Goal: Task Accomplishment & Management: Use online tool/utility

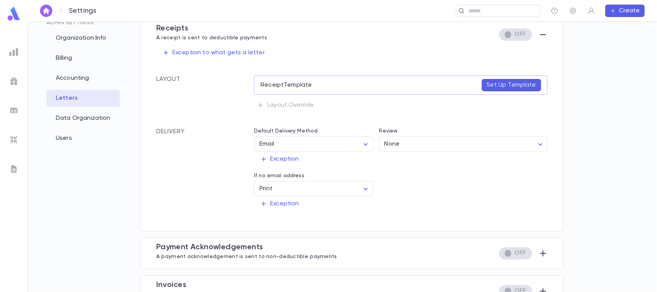
scroll to position [98, 0]
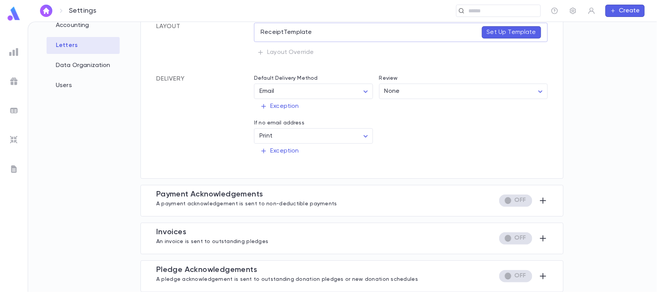
click at [533, 238] on div at bounding box center [520, 238] width 55 height 12
click at [540, 236] on icon "button" at bounding box center [543, 238] width 9 height 9
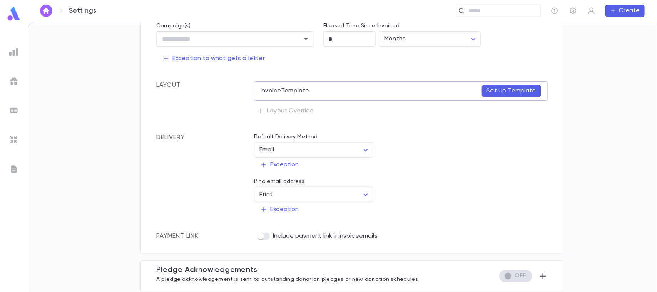
scroll to position [180, 0]
click at [507, 87] on p "Set Up Template" at bounding box center [511, 91] width 49 height 8
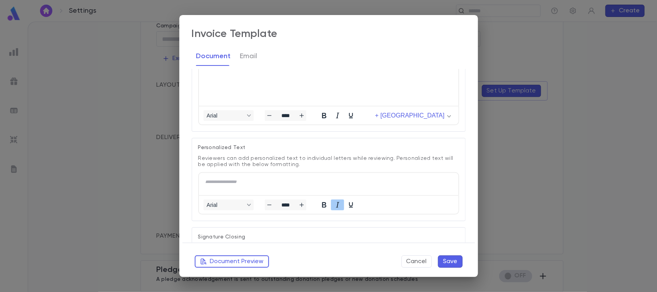
scroll to position [0, 0]
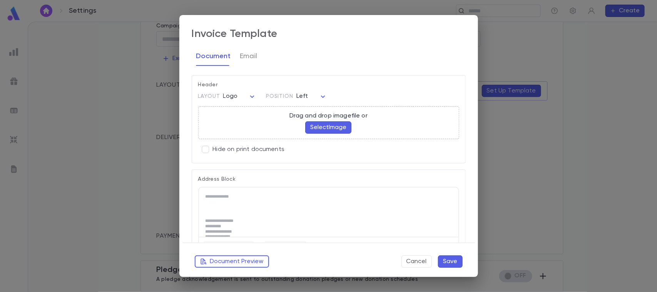
click at [338, 122] on button "Select Image" at bounding box center [328, 127] width 46 height 12
click at [314, 126] on button "Select Image" at bounding box center [328, 127] width 46 height 12
click at [329, 125] on button "Select Image" at bounding box center [328, 127] width 46 height 12
click at [320, 127] on button "Select Image" at bounding box center [328, 127] width 46 height 12
click at [325, 126] on button "Select Image" at bounding box center [328, 127] width 46 height 12
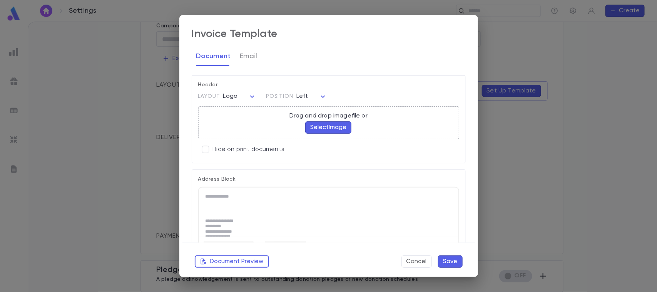
click at [319, 126] on button "Select Image" at bounding box center [328, 127] width 46 height 12
click at [313, 127] on button "Select Image" at bounding box center [328, 127] width 46 height 12
click at [218, 262] on button "Document Preview" at bounding box center [232, 261] width 74 height 12
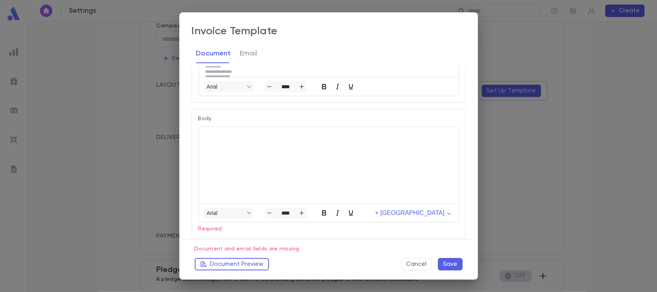
scroll to position [144, 0]
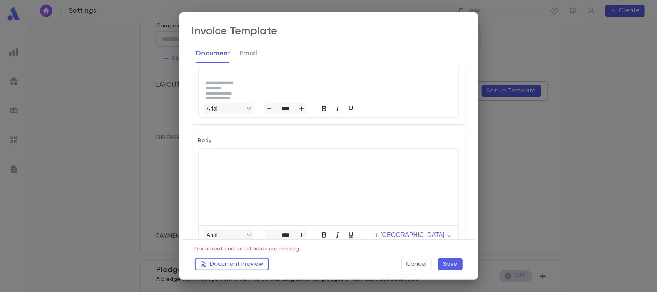
click at [249, 159] on p "Rich Text Area. Press ALT-0 for help." at bounding box center [328, 157] width 247 height 5
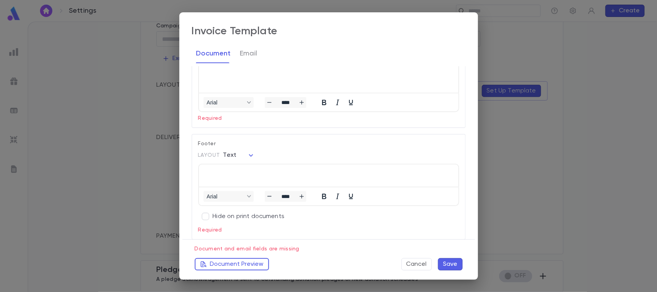
scroll to position [0, 0]
click at [212, 265] on button "Document Preview" at bounding box center [232, 264] width 74 height 12
click at [417, 265] on button "Cancel" at bounding box center [417, 264] width 30 height 12
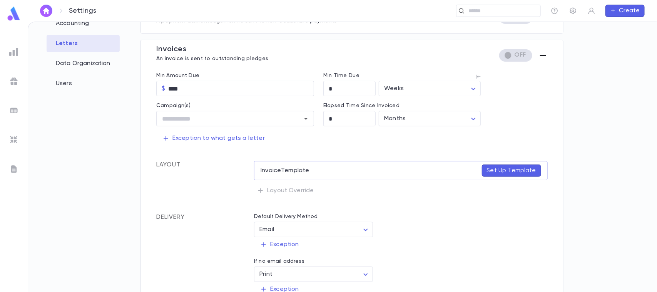
scroll to position [35, 0]
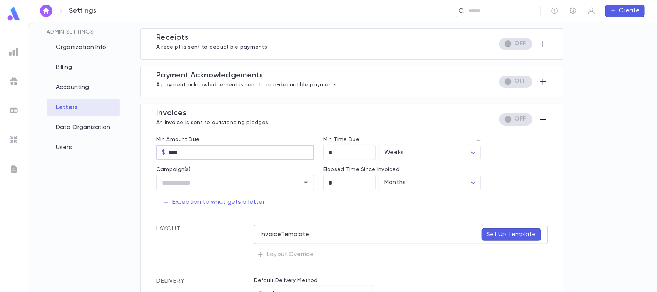
drag, startPoint x: 193, startPoint y: 151, endPoint x: 133, endPoint y: 150, distance: 59.3
click at [135, 151] on div "Admin Settings Organization Info Billing Accounting Letters Data Organization U…" at bounding box center [342, 157] width 605 height 258
click at [222, 153] on input "****" at bounding box center [241, 152] width 146 height 15
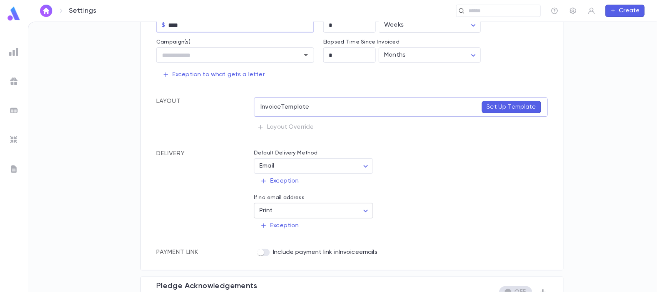
scroll to position [180, 0]
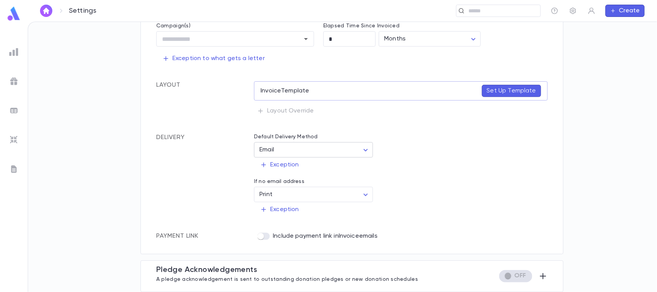
click at [340, 151] on div "Settings ​ Create Settings Admin Settings Organization Info Billing Accounting …" at bounding box center [328, 157] width 657 height 270
click at [294, 170] on li "Email" at bounding box center [314, 166] width 117 height 12
click at [521, 168] on div "Exception" at bounding box center [398, 161] width 300 height 21
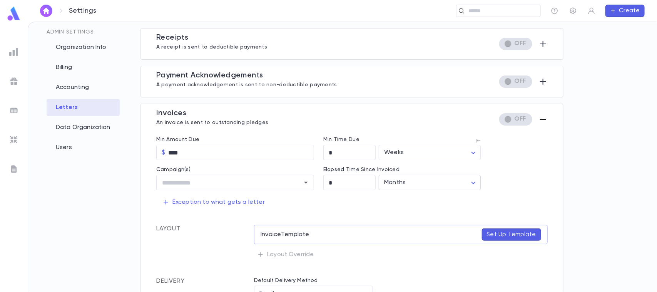
scroll to position [0, 0]
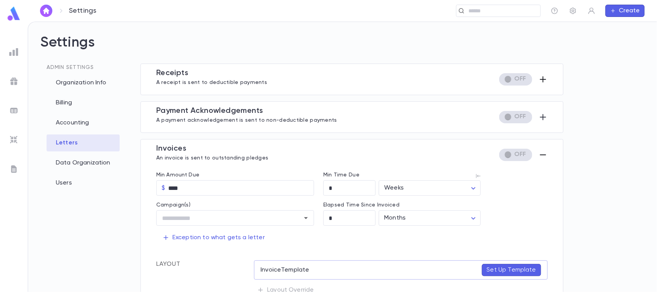
click at [539, 78] on icon "button" at bounding box center [543, 79] width 9 height 9
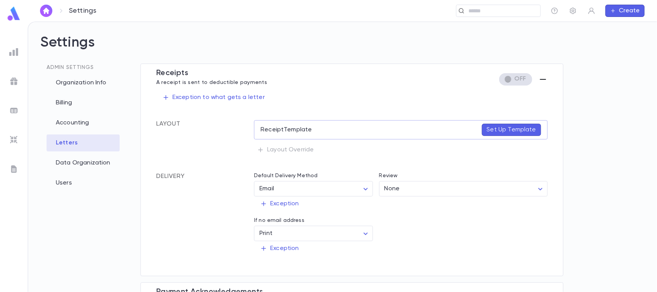
click at [539, 77] on icon "button" at bounding box center [543, 79] width 9 height 9
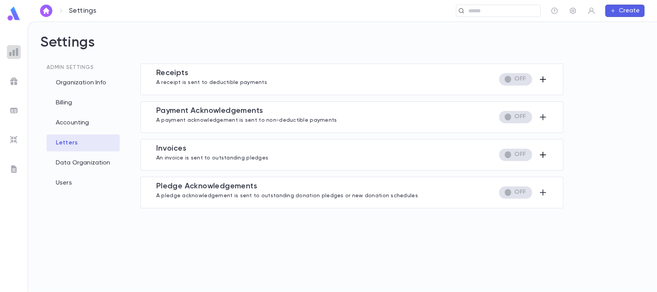
click at [16, 52] on img at bounding box center [13, 51] width 9 height 9
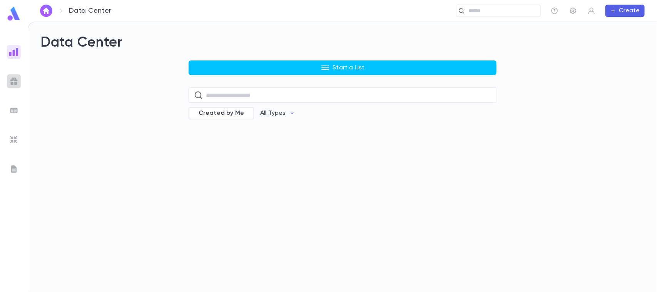
click at [13, 79] on img at bounding box center [13, 81] width 9 height 9
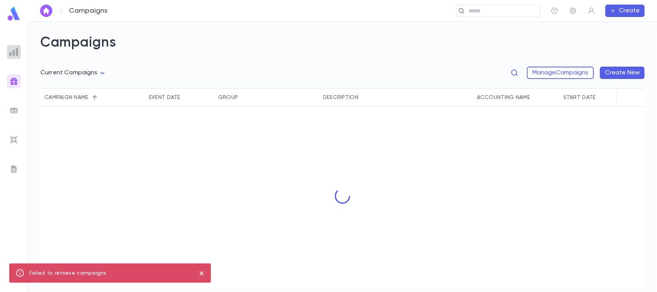
click at [11, 50] on img at bounding box center [13, 51] width 9 height 9
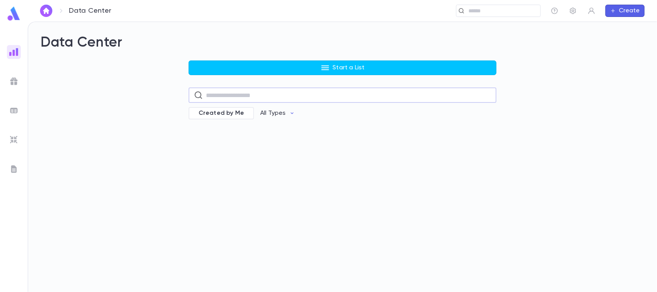
click at [236, 97] on input "text" at bounding box center [348, 95] width 285 height 15
click at [225, 112] on span "Created by Me" at bounding box center [221, 113] width 55 height 8
click at [266, 111] on p "All Types" at bounding box center [278, 113] width 25 height 8
click at [207, 127] on div at bounding box center [328, 146] width 657 height 292
click at [157, 112] on div "Start a List ​ Created by Me All Types" at bounding box center [342, 94] width 605 height 69
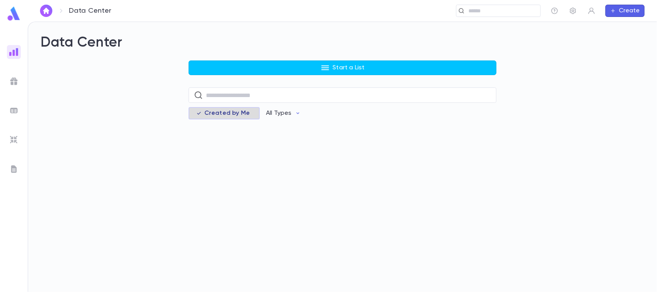
click at [238, 114] on span "Created by Me" at bounding box center [227, 113] width 55 height 8
click at [266, 112] on p "All Types" at bounding box center [272, 113] width 25 height 8
click at [270, 131] on li "All Types" at bounding box center [276, 129] width 47 height 12
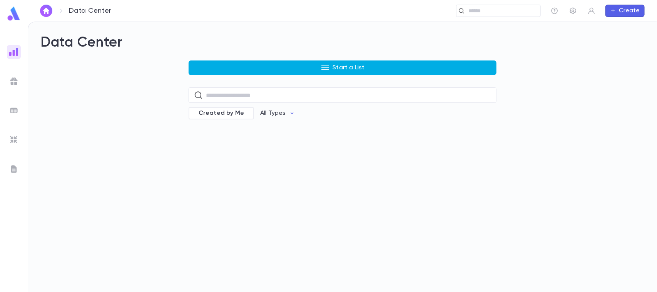
click at [333, 70] on p "Start a List" at bounding box center [349, 68] width 32 height 8
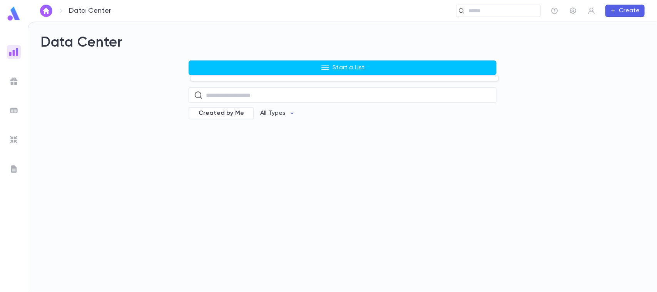
click at [343, 74] on div at bounding box center [328, 146] width 657 height 292
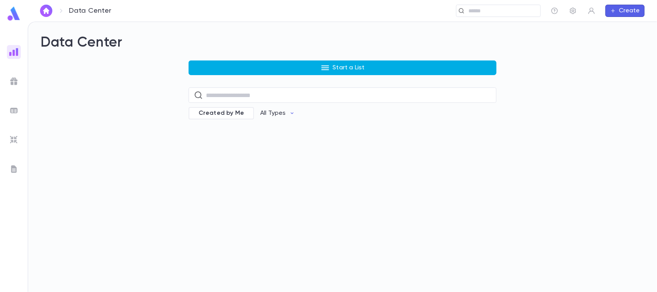
click at [345, 65] on p "Start a List" at bounding box center [349, 68] width 32 height 8
click at [345, 65] on div at bounding box center [328, 146] width 657 height 292
click at [345, 65] on body "Data Center ​ Create Data Center Start a List ​ Created by Me All Types Profile…" at bounding box center [328, 157] width 657 height 270
click at [332, 70] on button "Start a List" at bounding box center [343, 67] width 308 height 15
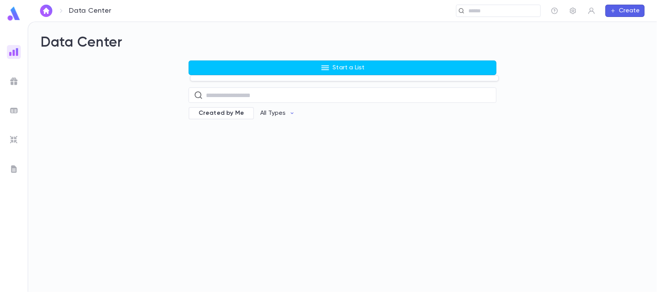
click at [336, 67] on div at bounding box center [328, 146] width 657 height 292
drag, startPoint x: 325, startPoint y: 135, endPoint x: 330, endPoint y: 86, distance: 49.2
click at [324, 127] on div "Data Center Start a List ​ Created by Me All Types" at bounding box center [342, 157] width 629 height 270
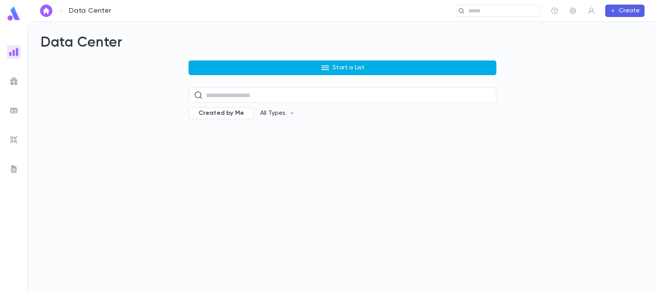
click at [345, 62] on button "Start a List" at bounding box center [343, 67] width 308 height 15
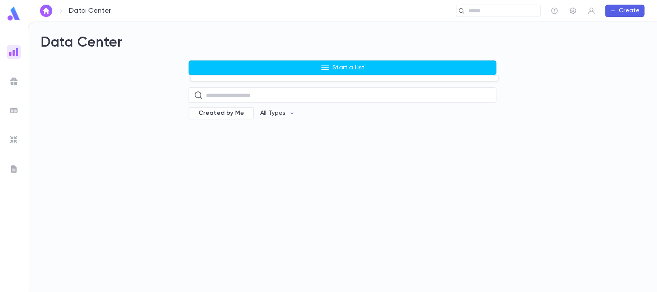
click at [343, 63] on div at bounding box center [328, 146] width 657 height 292
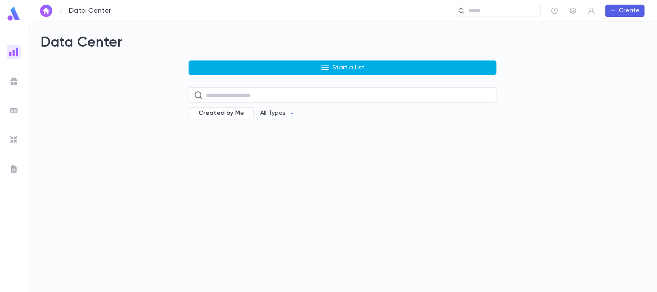
click at [339, 69] on p "Start a List" at bounding box center [349, 68] width 32 height 8
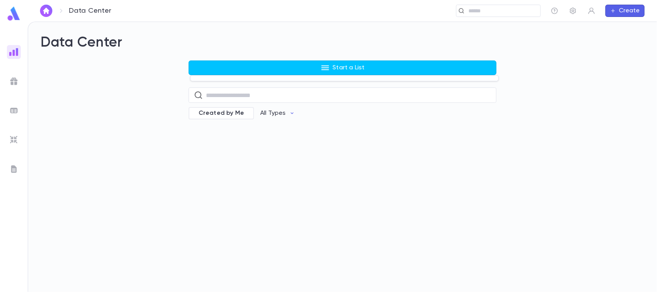
click at [12, 84] on div at bounding box center [328, 146] width 657 height 292
click at [17, 79] on img at bounding box center [13, 81] width 9 height 9
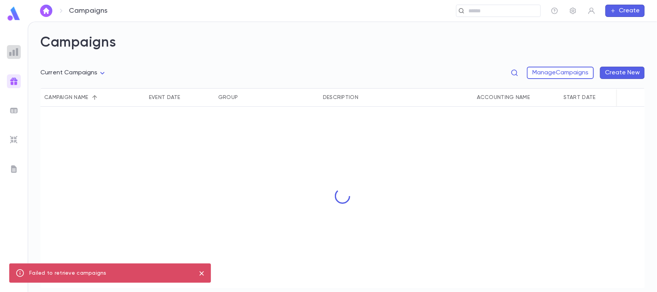
click at [18, 52] on img at bounding box center [13, 51] width 9 height 9
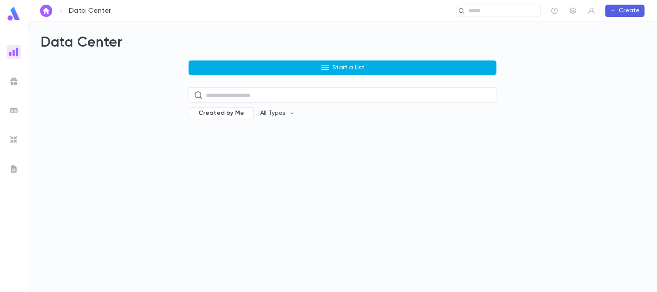
click at [296, 64] on button "Start a List" at bounding box center [343, 67] width 308 height 15
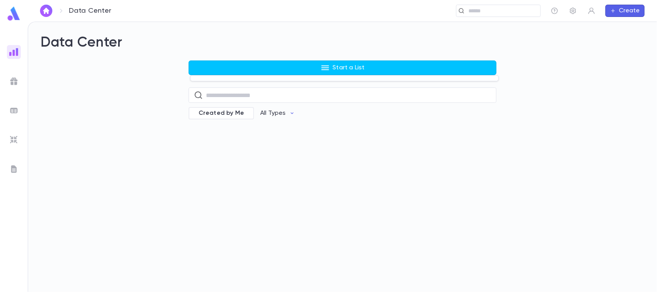
click at [380, 72] on div at bounding box center [328, 146] width 657 height 292
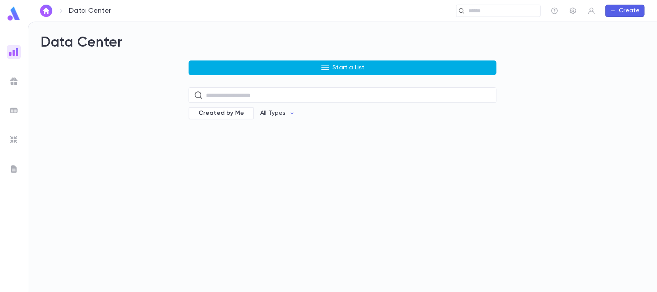
click at [362, 65] on p "Start a List" at bounding box center [349, 68] width 32 height 8
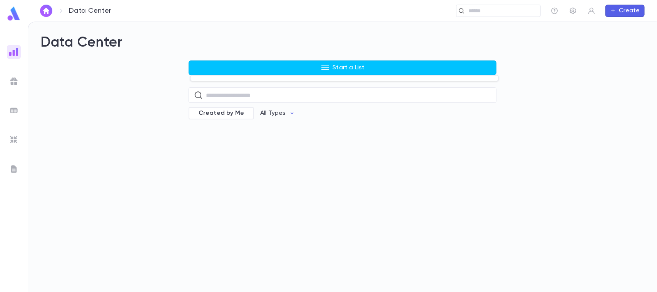
click at [252, 65] on div at bounding box center [328, 146] width 657 height 292
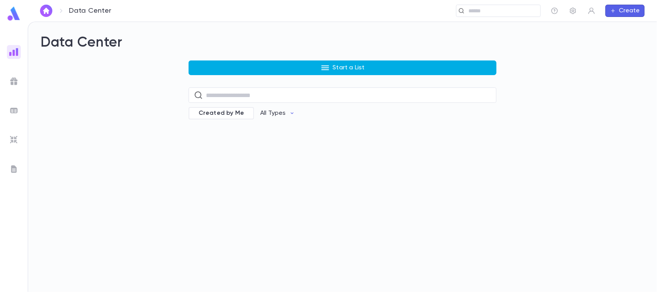
click at [260, 68] on button "Start a List" at bounding box center [343, 67] width 308 height 15
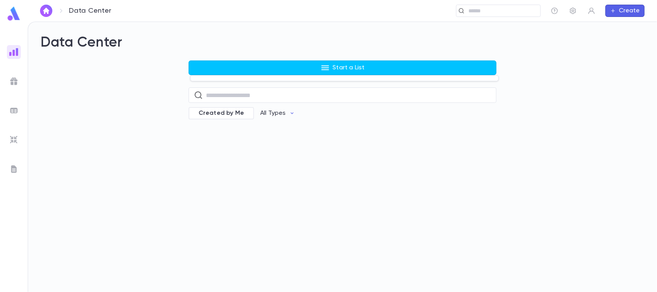
click at [341, 145] on div at bounding box center [328, 146] width 657 height 292
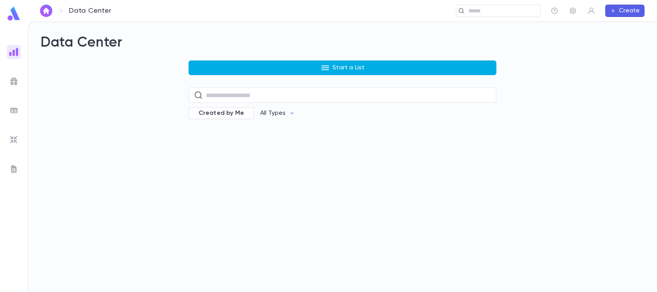
click at [281, 66] on button "Start a List" at bounding box center [343, 67] width 308 height 15
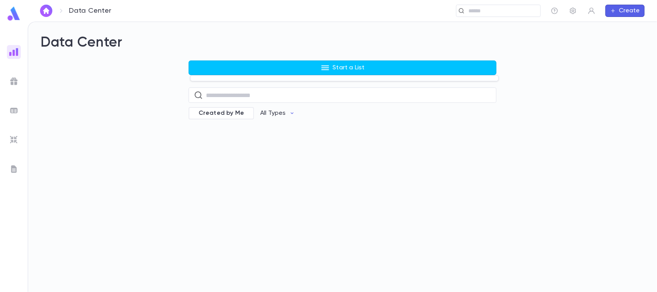
click at [132, 80] on div at bounding box center [328, 146] width 657 height 292
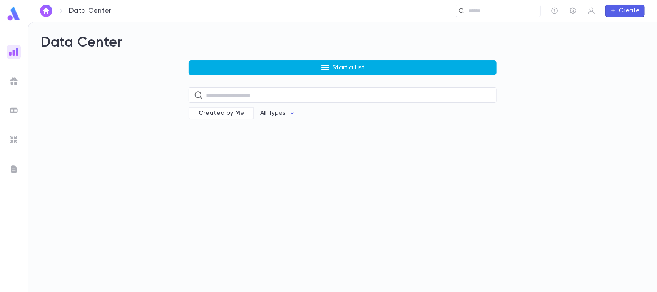
click at [266, 74] on button "Start a List" at bounding box center [343, 67] width 308 height 15
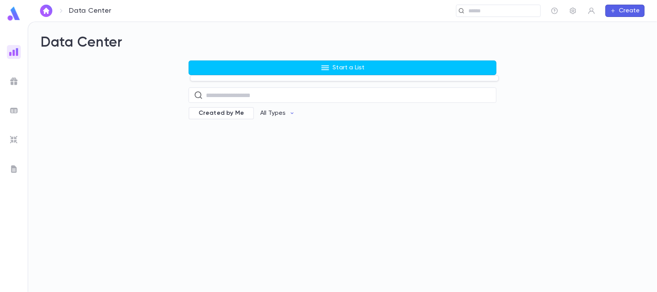
click at [77, 83] on div at bounding box center [328, 146] width 657 height 292
click at [11, 79] on img at bounding box center [13, 81] width 9 height 9
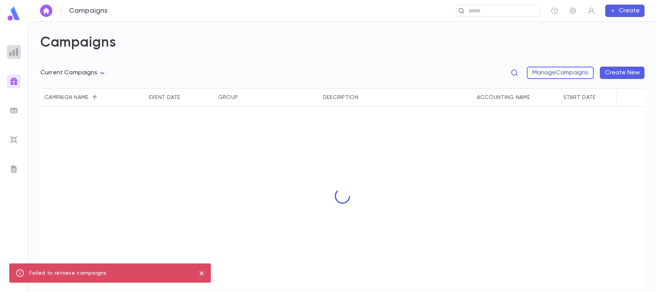
click at [16, 54] on img at bounding box center [13, 51] width 9 height 9
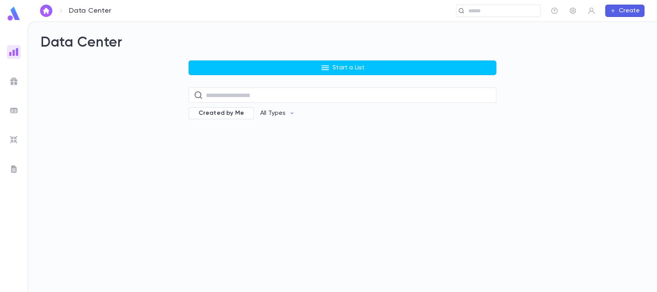
click at [620, 10] on button "Create" at bounding box center [625, 11] width 39 height 12
click at [622, 47] on li "Payment" at bounding box center [627, 50] width 39 height 12
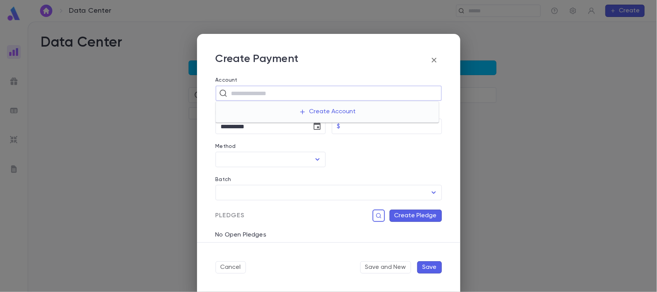
click at [293, 94] on input "text" at bounding box center [333, 93] width 209 height 15
click at [240, 160] on input "Method" at bounding box center [265, 159] width 92 height 15
click at [241, 154] on input "Method" at bounding box center [265, 159] width 92 height 15
click at [249, 159] on input "Method" at bounding box center [265, 159] width 92 height 15
click at [236, 178] on div "No options" at bounding box center [270, 176] width 109 height 18
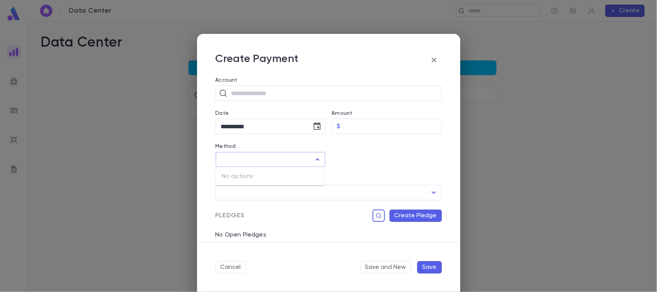
click at [312, 164] on div at bounding box center [317, 159] width 10 height 11
click at [430, 60] on icon "button" at bounding box center [434, 59] width 9 height 9
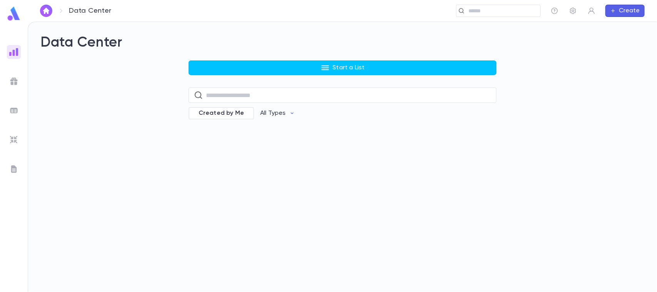
click at [49, 14] on button "button" at bounding box center [46, 11] width 12 height 12
